Goal: Task Accomplishment & Management: Complete application form

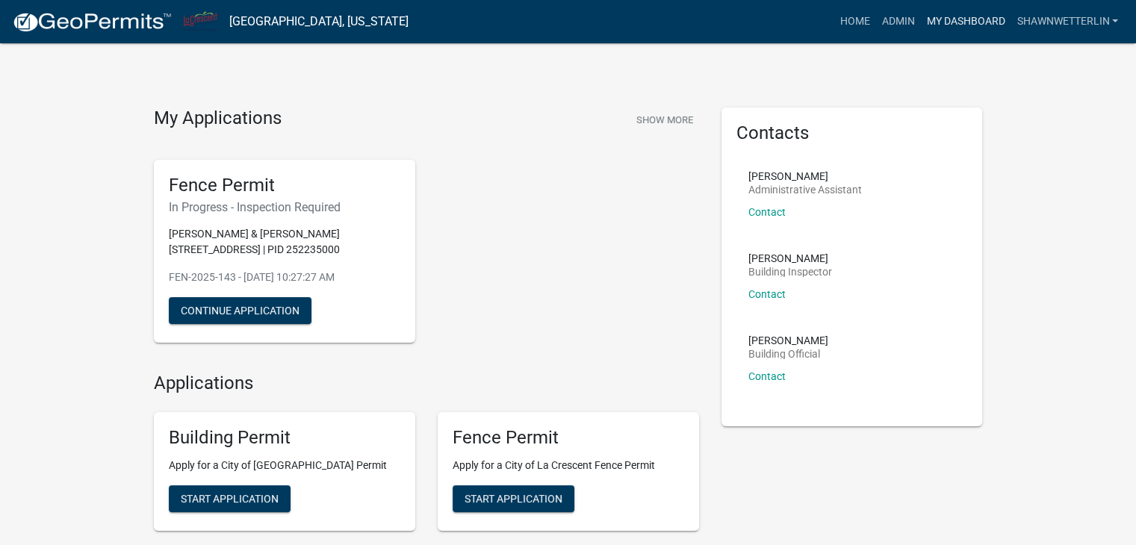
click at [956, 17] on link "My Dashboard" at bounding box center [965, 21] width 90 height 28
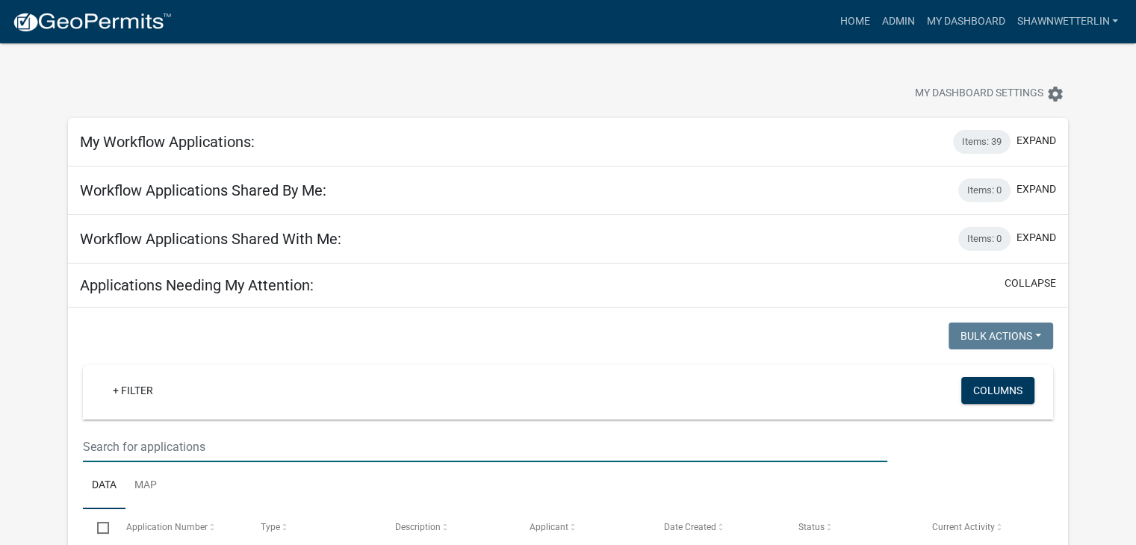
click at [94, 453] on input "text" at bounding box center [485, 447] width 805 height 31
type input "wildw"
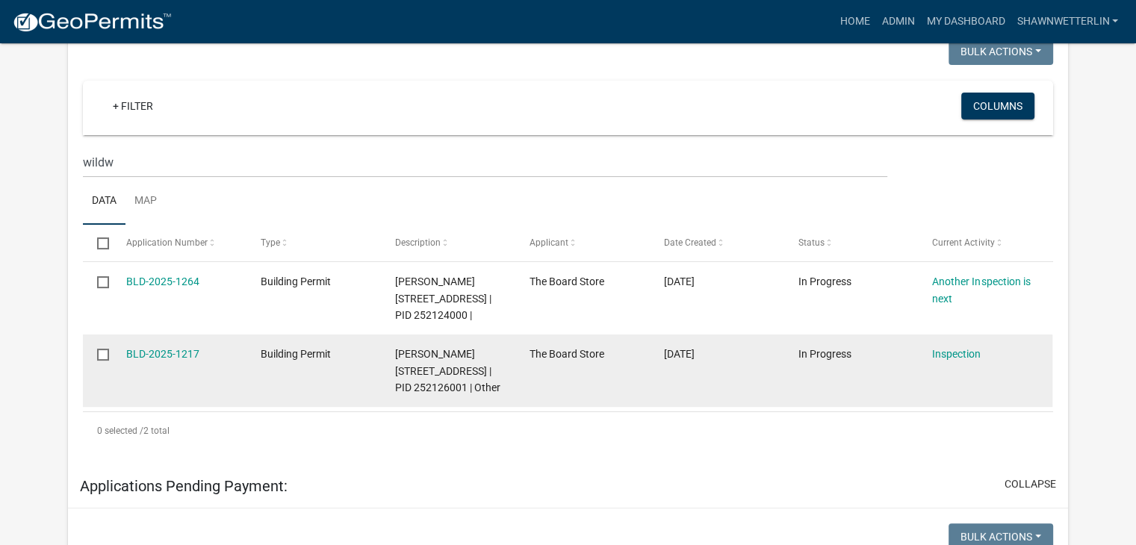
scroll to position [299, 0]
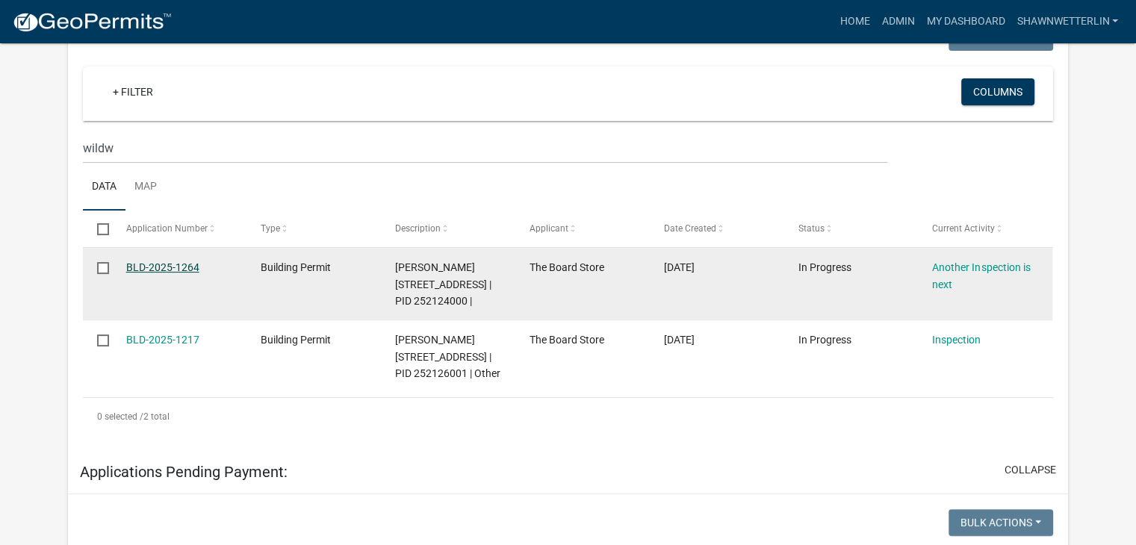
click at [173, 267] on link "BLD-2025-1264" at bounding box center [162, 267] width 73 height 12
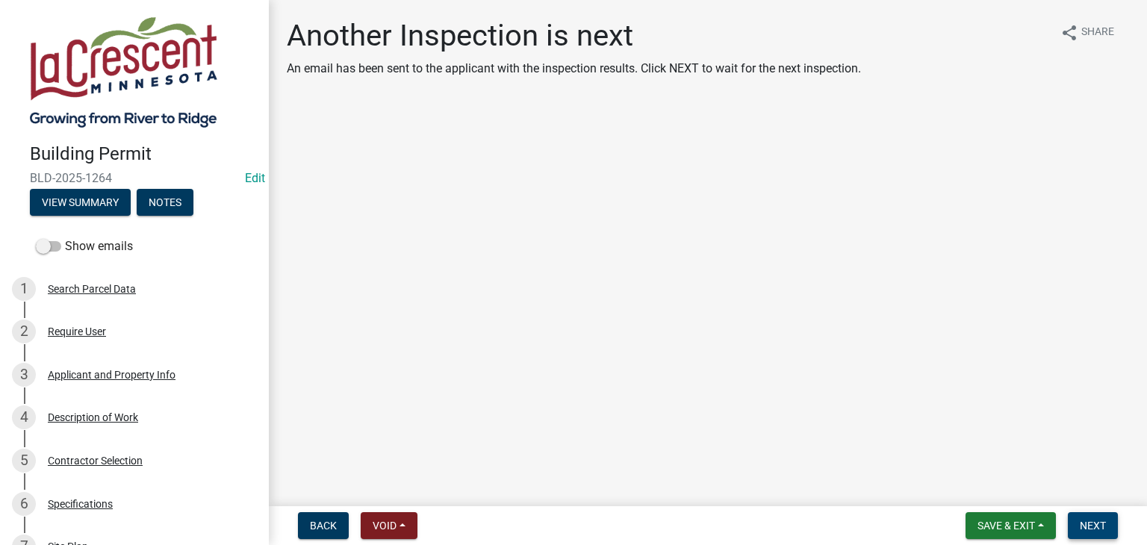
click at [1082, 523] on span "Next" at bounding box center [1093, 526] width 26 height 12
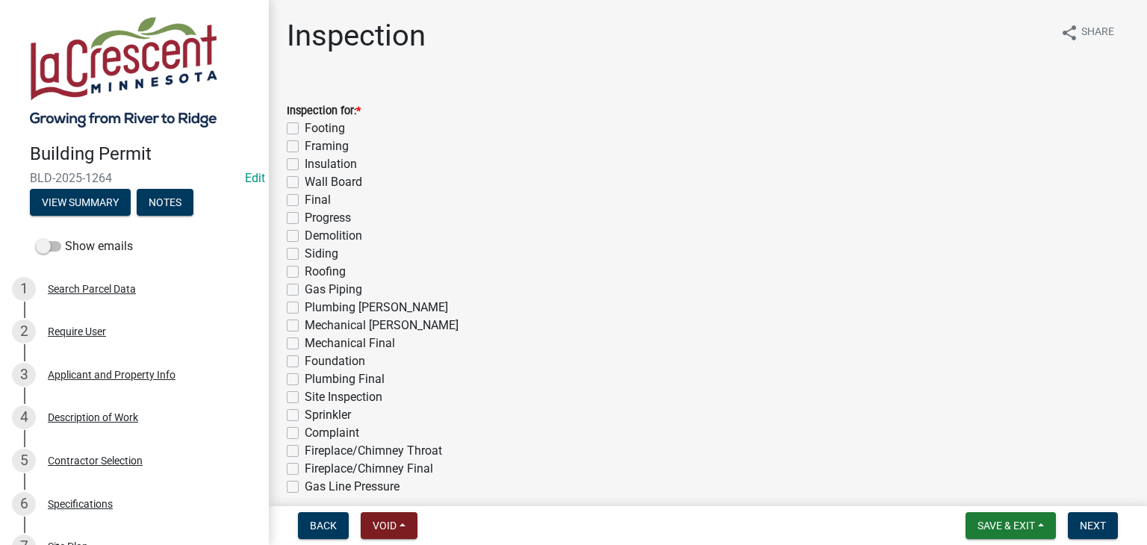
click at [305, 146] on label "Framing" at bounding box center [327, 146] width 44 height 18
click at [305, 146] on input "Framing" at bounding box center [310, 142] width 10 height 10
checkbox input "true"
checkbox input "false"
checkbox input "true"
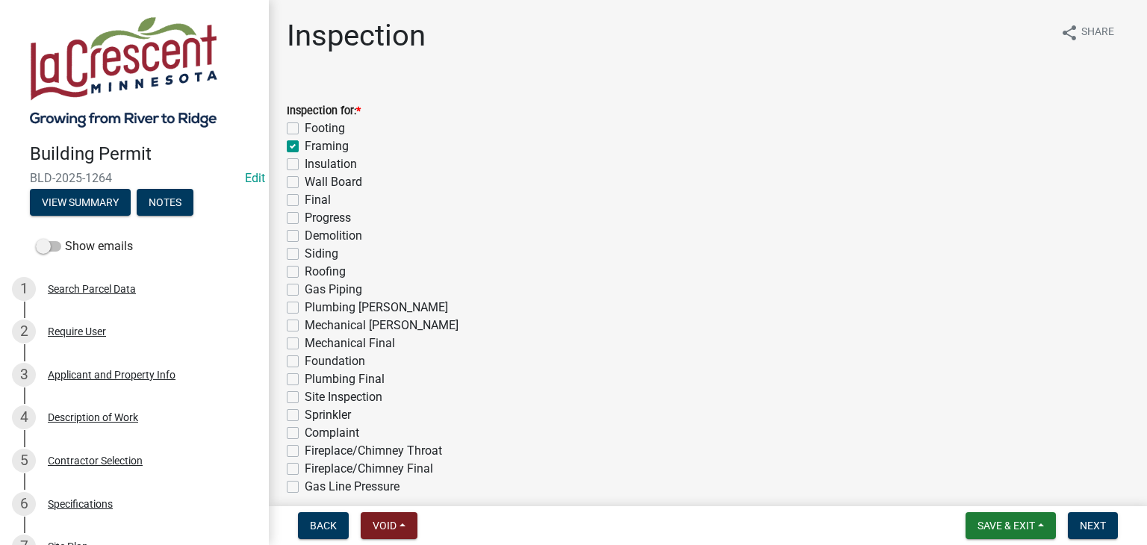
checkbox input "false"
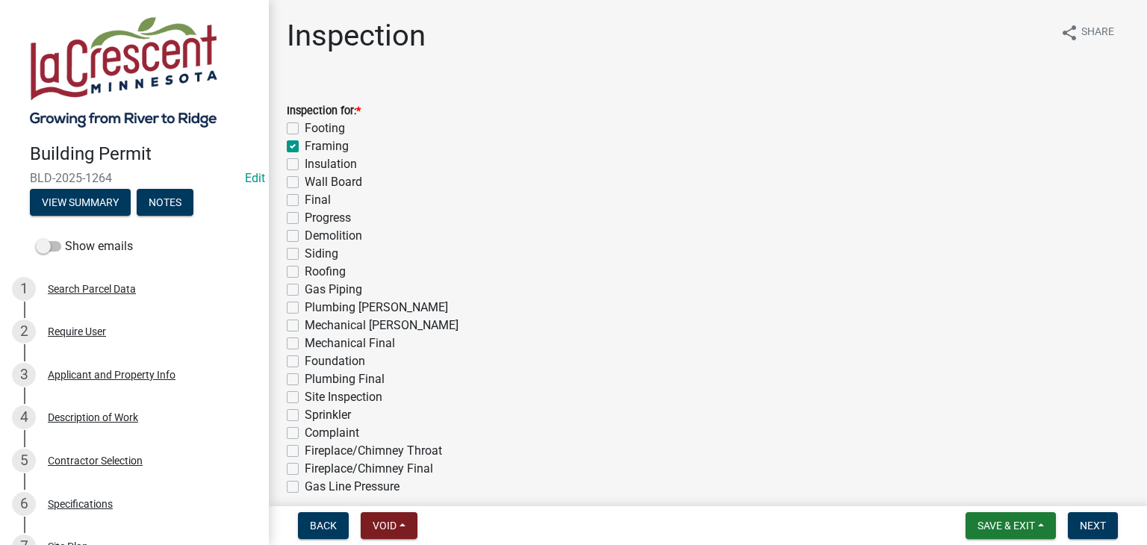
checkbox input "false"
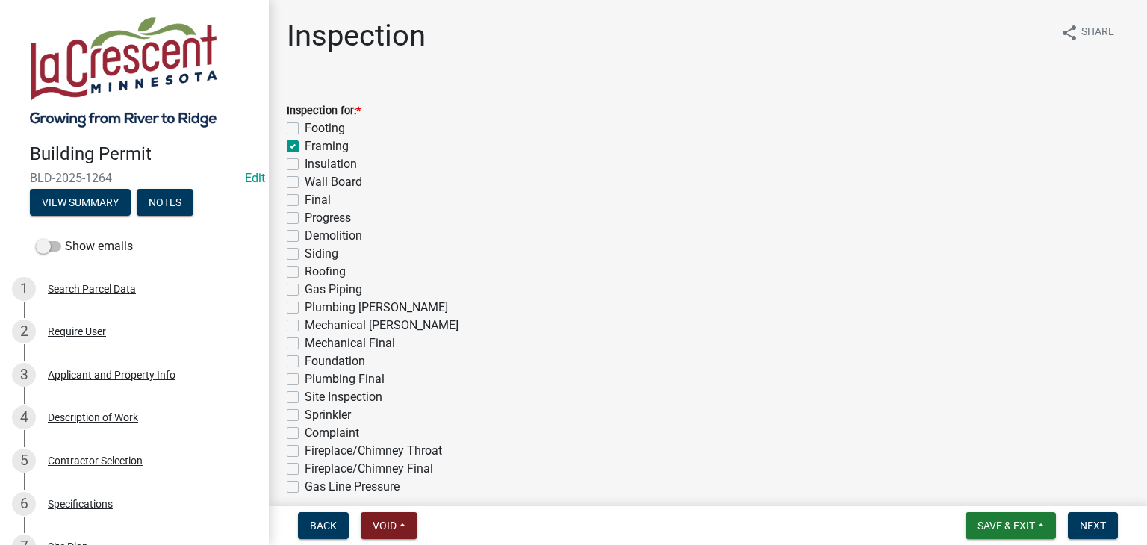
checkbox input "false"
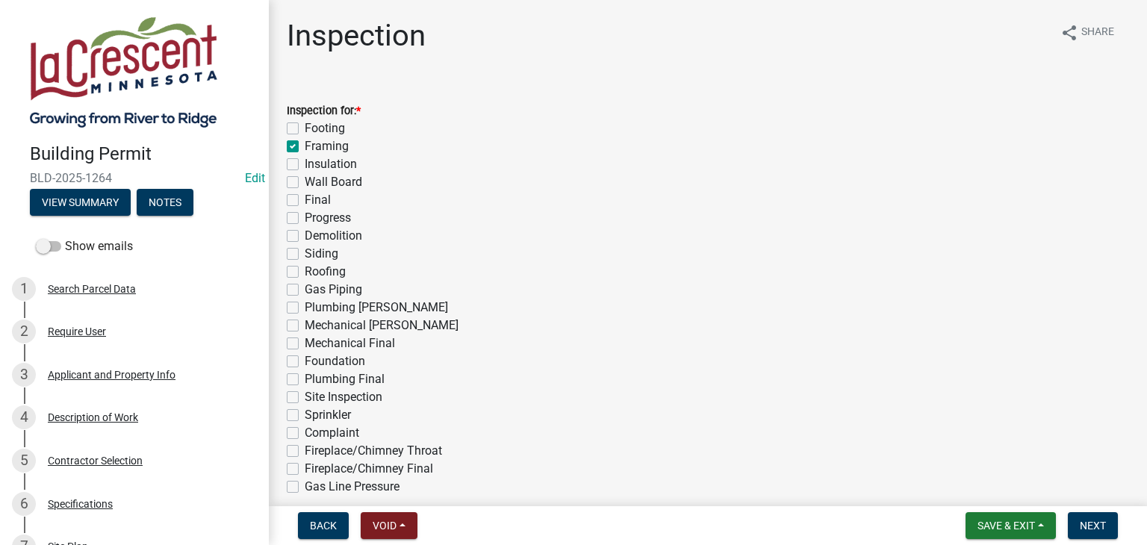
checkbox input "false"
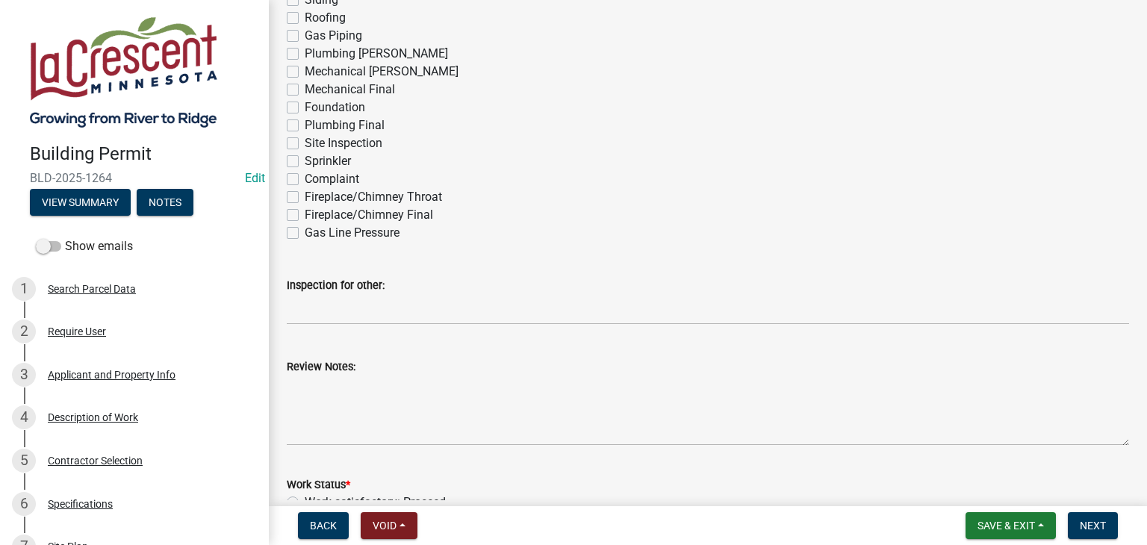
scroll to position [299, 0]
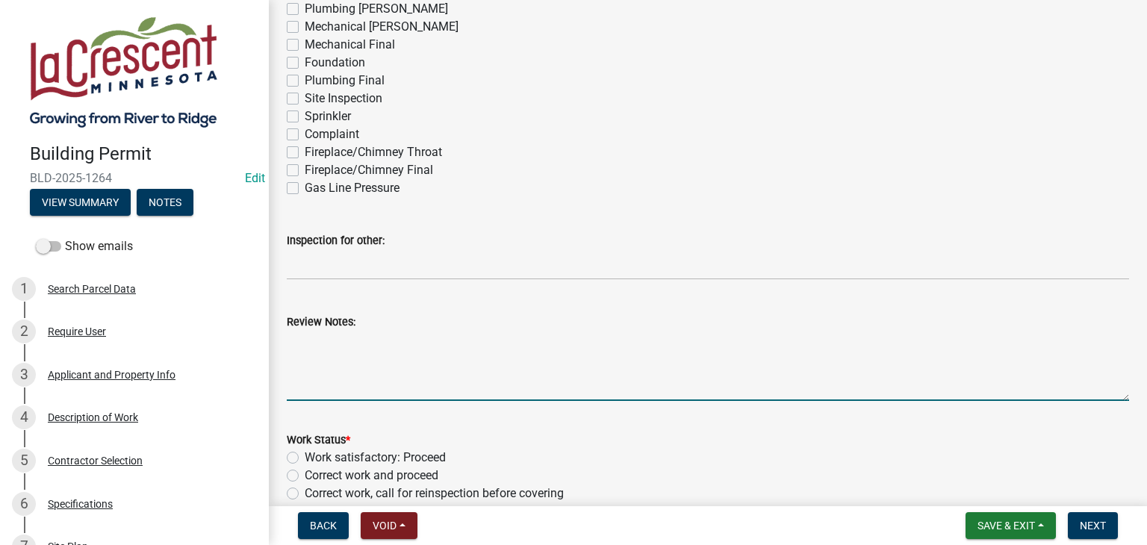
click at [323, 362] on textarea "Review Notes:" at bounding box center [708, 366] width 843 height 70
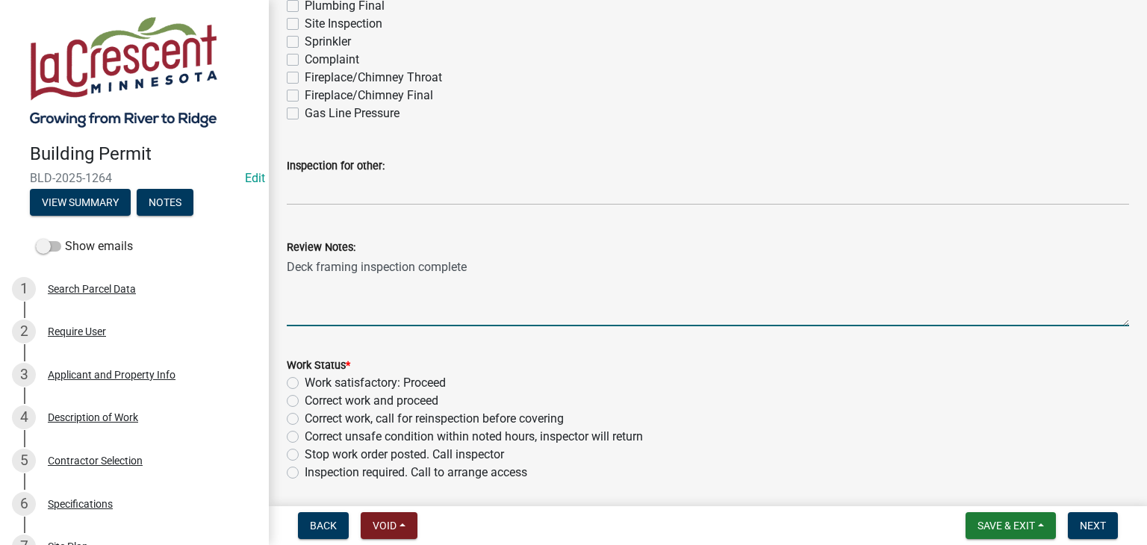
type textarea "Deck framing inspection complete"
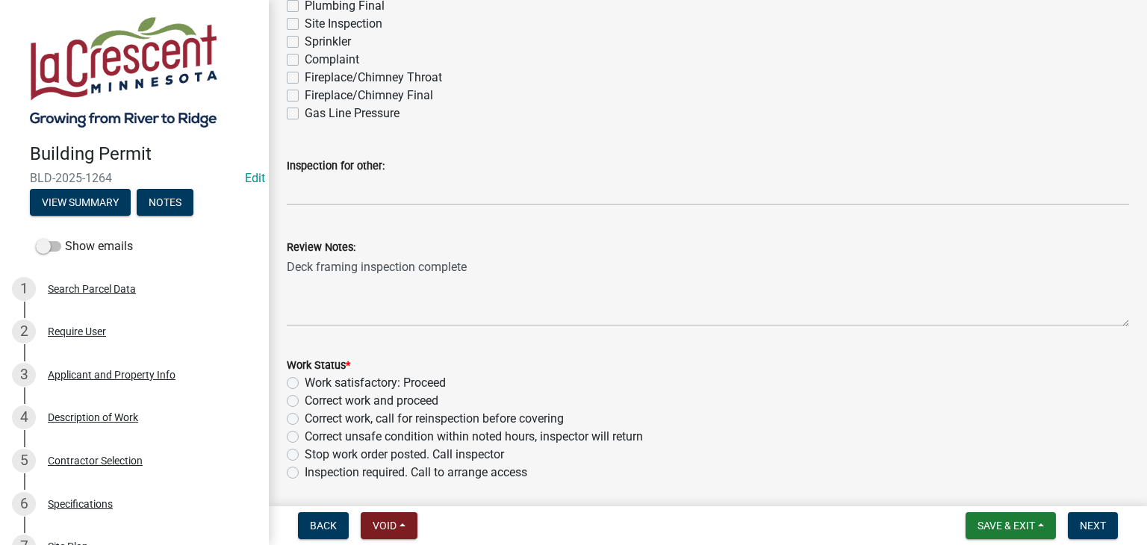
click at [305, 385] on label "Work satisfactory: Proceed" at bounding box center [375, 383] width 141 height 18
click at [305, 384] on input "Work satisfactory: Proceed" at bounding box center [310, 379] width 10 height 10
radio input "true"
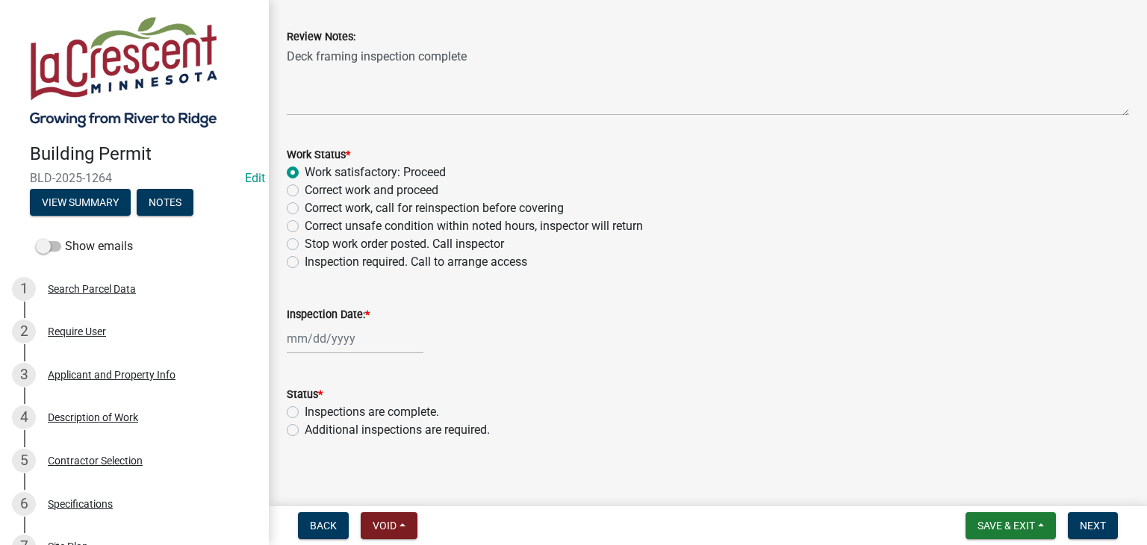
scroll to position [595, 0]
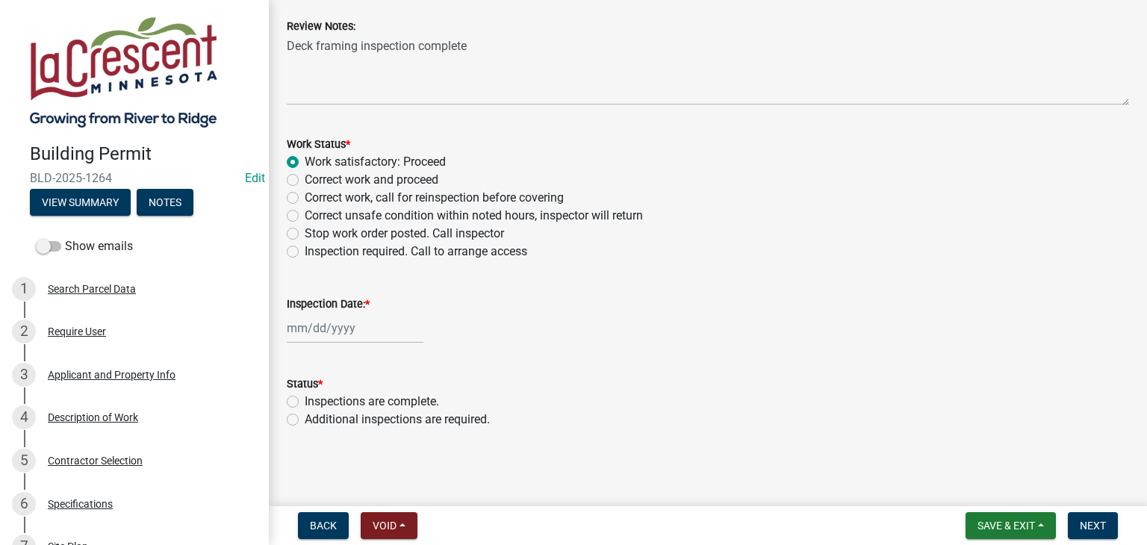
select select "9"
select select "2025"
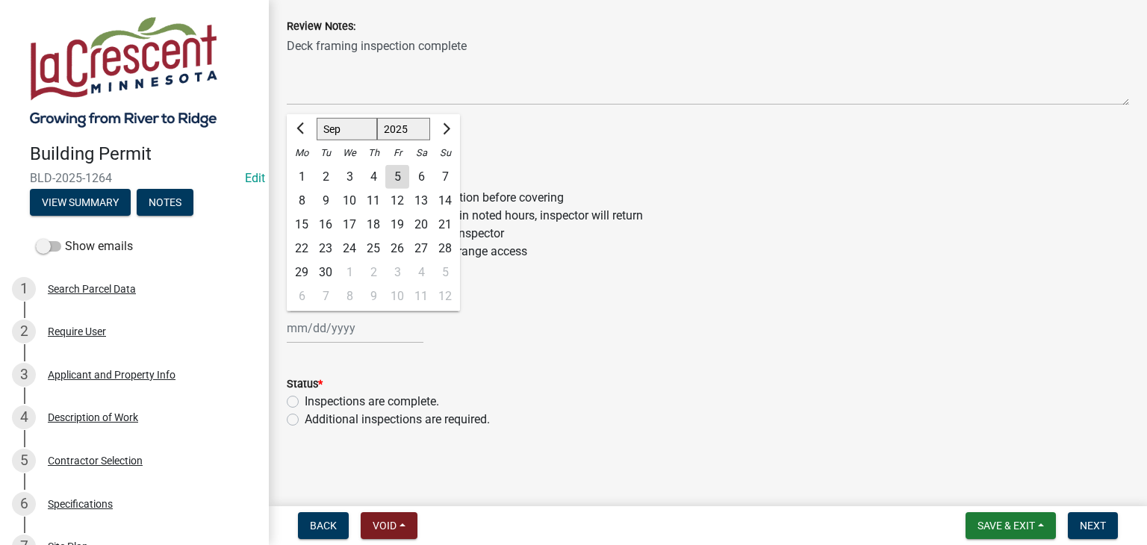
click at [379, 323] on div "Jan Feb Mar Apr May Jun Jul Aug Sep Oct Nov Dec 1525 1526 1527 1528 1529 1530 1…" at bounding box center [355, 328] width 137 height 31
click at [403, 165] on div "5" at bounding box center [397, 177] width 24 height 24
type input "09/05/2025"
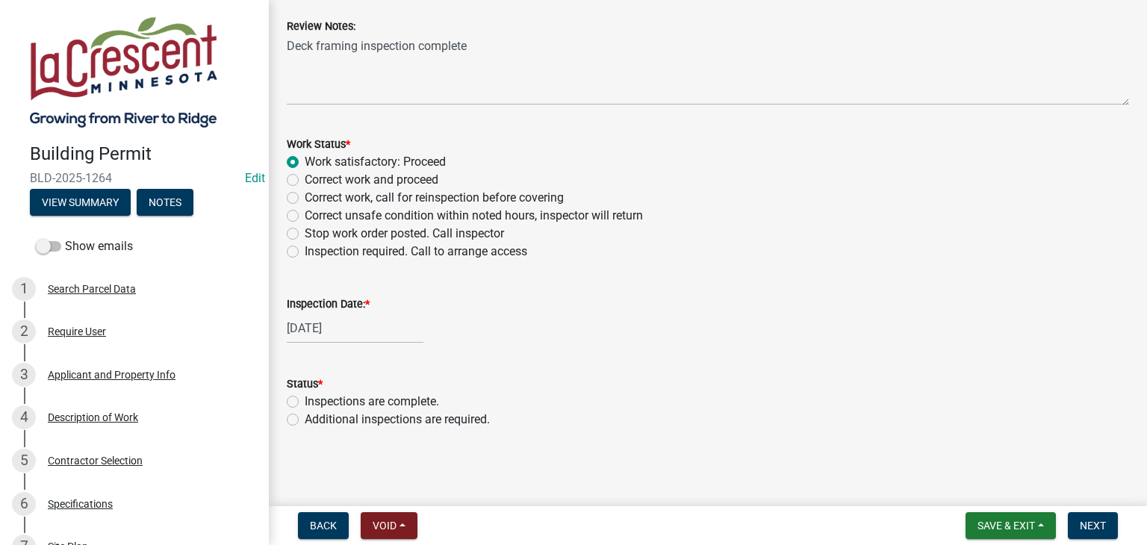
click at [305, 415] on label "Additional inspections are required." at bounding box center [397, 420] width 185 height 18
click at [305, 415] on input "Additional inspections are required." at bounding box center [310, 416] width 10 height 10
radio input "true"
click at [1096, 521] on span "Next" at bounding box center [1093, 526] width 26 height 12
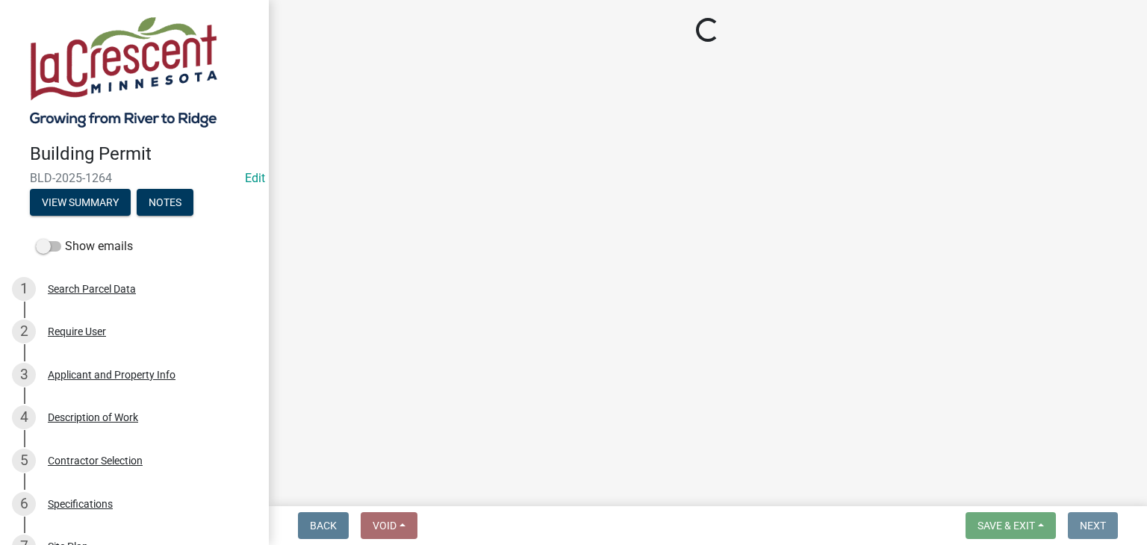
scroll to position [0, 0]
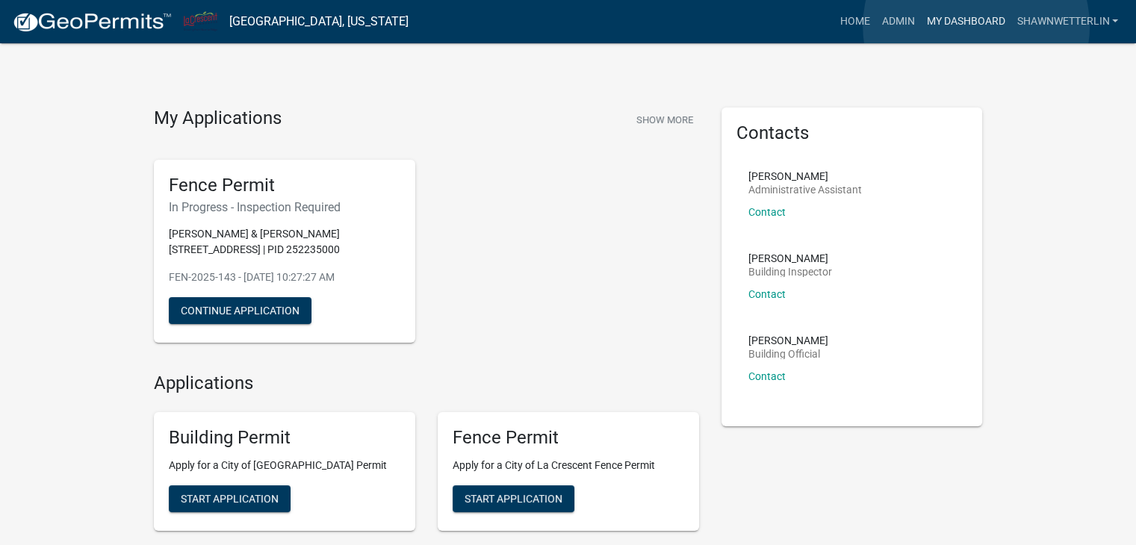
click at [976, 26] on link "My Dashboard" at bounding box center [965, 21] width 90 height 28
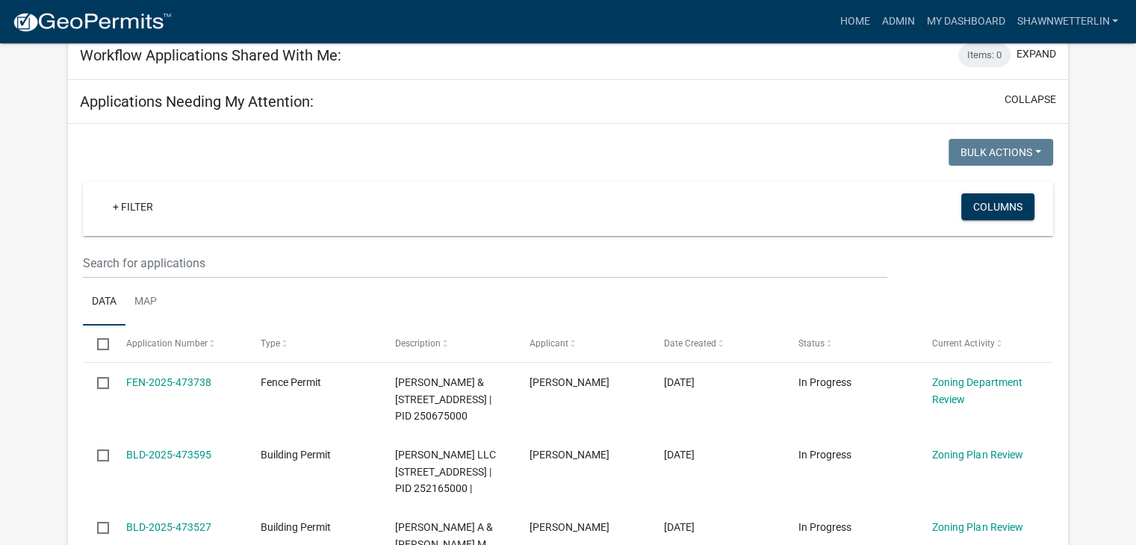
scroll to position [224, 0]
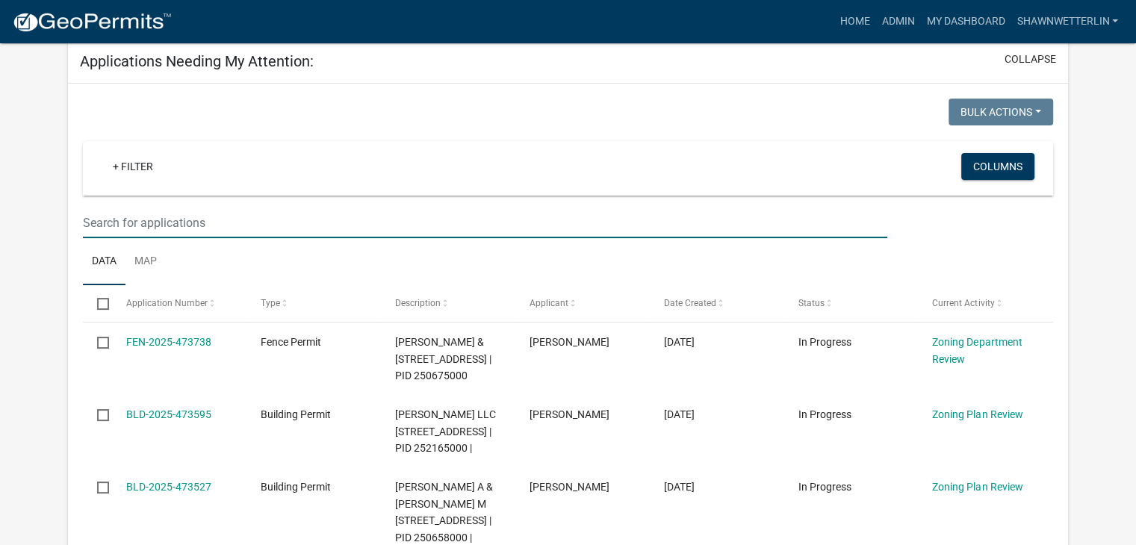
click at [92, 227] on input "text" at bounding box center [485, 223] width 805 height 31
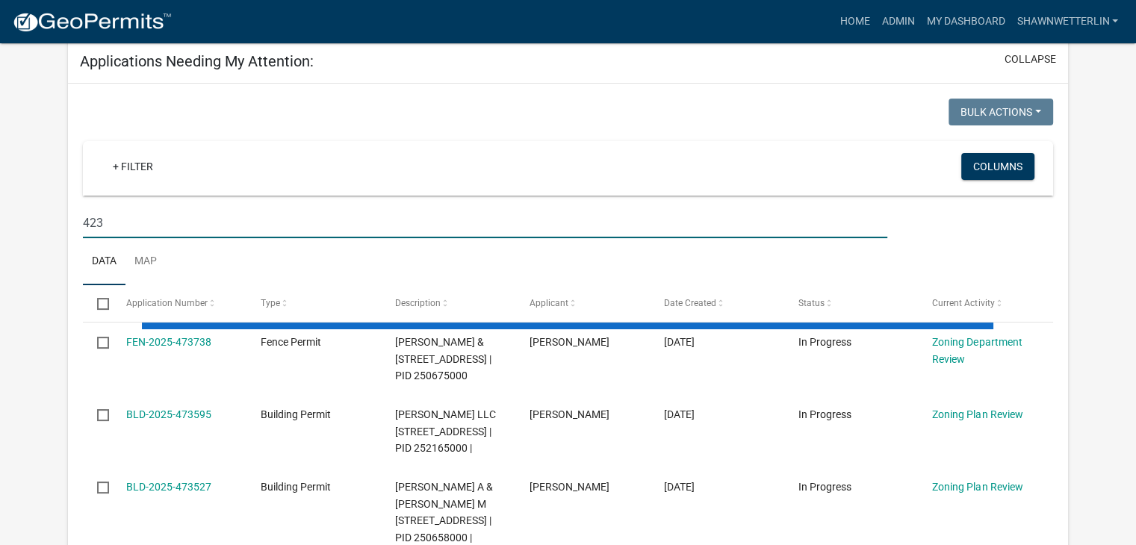
type input "423"
